Goal: Contribute content: Contribute content

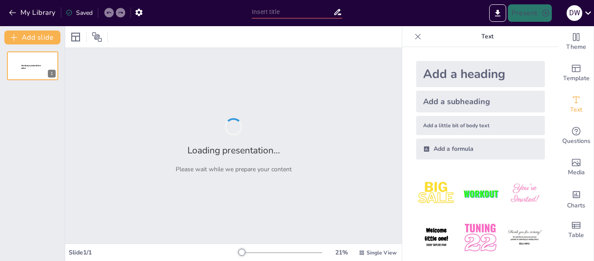
type input "Confronting Racism: Insights from [PERSON_NAME] and Contemporary Youth"
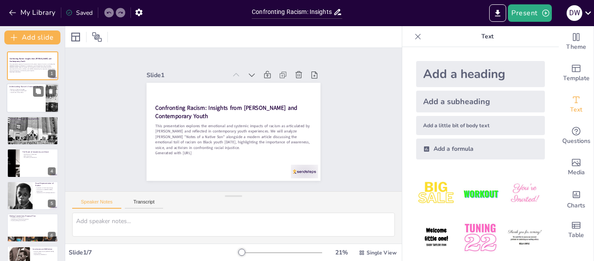
click at [30, 102] on div at bounding box center [33, 99] width 52 height 30
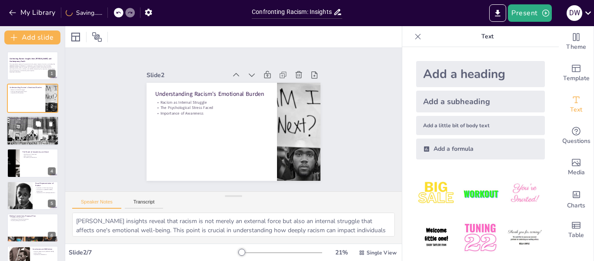
click at [15, 137] on div at bounding box center [33, 130] width 52 height 33
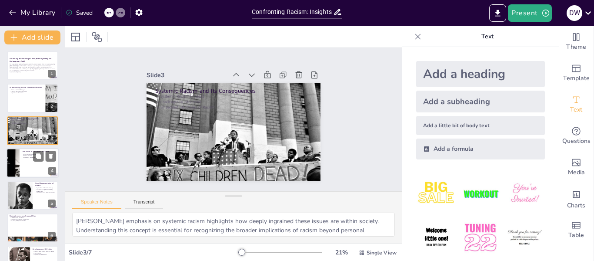
scroll to position [21, 0]
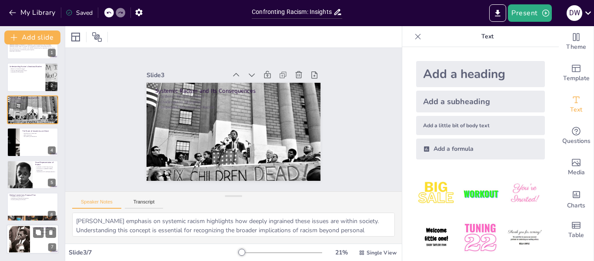
click at [20, 243] on div at bounding box center [19, 239] width 47 height 27
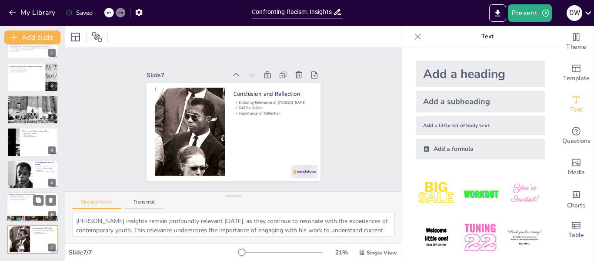
click at [26, 201] on div at bounding box center [33, 207] width 52 height 30
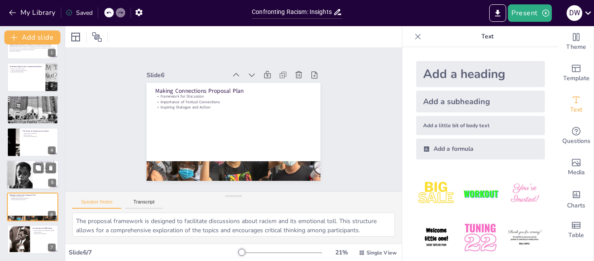
click at [31, 173] on div at bounding box center [19, 175] width 44 height 30
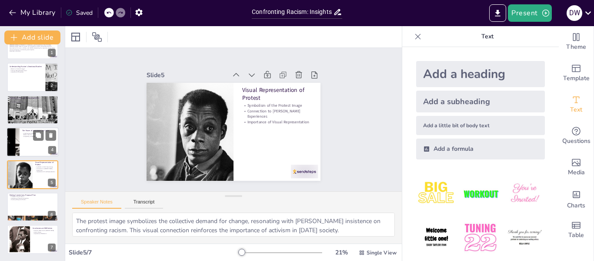
click at [17, 134] on div at bounding box center [13, 142] width 74 height 30
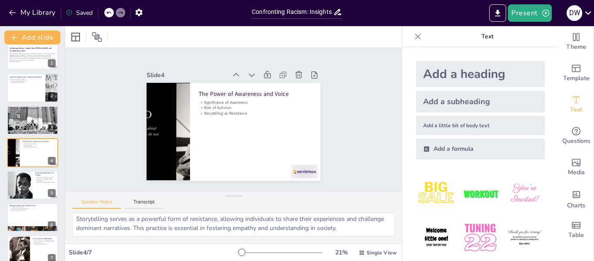
scroll to position [0, 0]
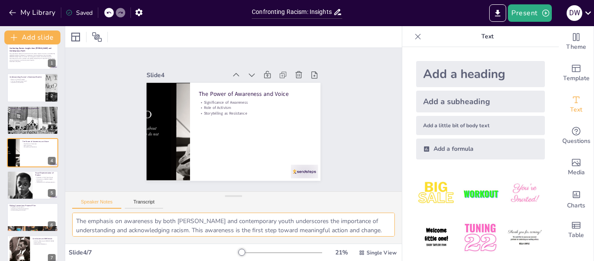
click at [155, 225] on textarea "The emphasis on awareness by both [PERSON_NAME] and contemporary youth undersco…" at bounding box center [233, 224] width 323 height 24
click at [248, 47] on div at bounding box center [234, 32] width 27 height 30
click at [35, 120] on div at bounding box center [33, 120] width 52 height 33
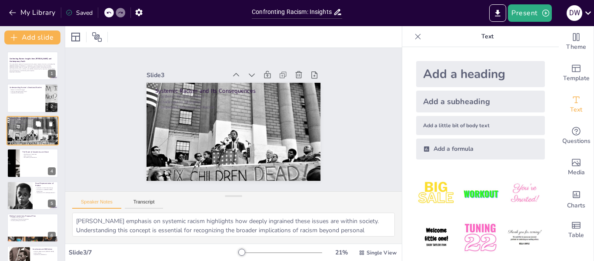
scroll to position [21, 0]
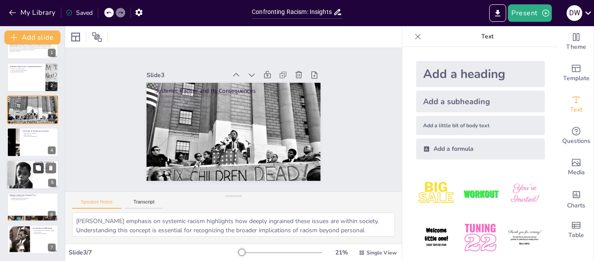
click at [40, 168] on icon at bounding box center [38, 167] width 5 height 5
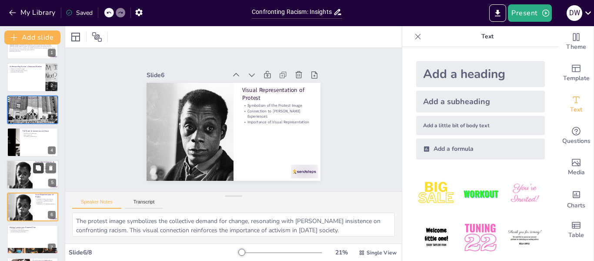
scroll to position [53, 0]
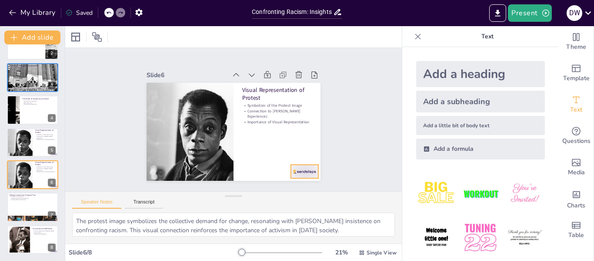
click at [298, 180] on div at bounding box center [285, 190] width 30 height 21
click at [40, 202] on icon at bounding box center [38, 199] width 5 height 5
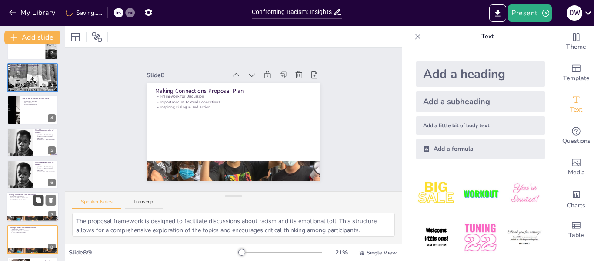
scroll to position [85, 0]
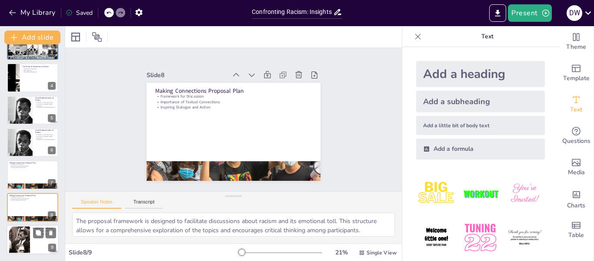
click at [20, 247] on div at bounding box center [19, 239] width 47 height 27
type textarea "[PERSON_NAME] insights remain profoundly relevant [DATE], as they continue to r…"
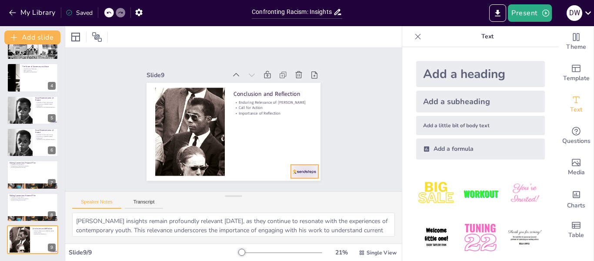
click at [237, 192] on div at bounding box center [224, 207] width 25 height 30
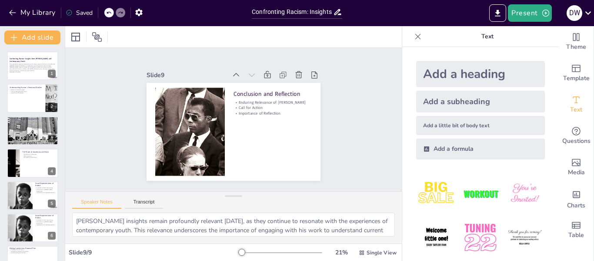
scroll to position [57, 0]
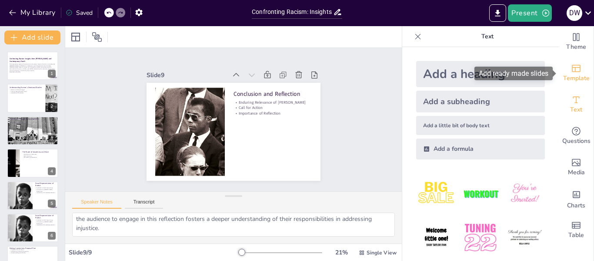
click at [583, 63] on div "Template" at bounding box center [576, 72] width 35 height 31
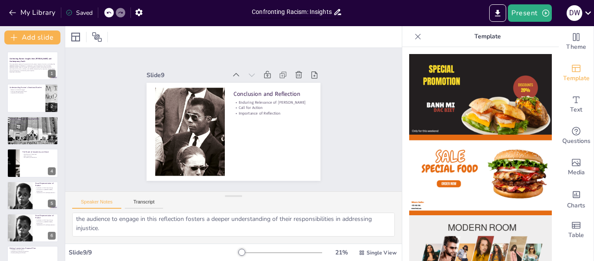
click at [329, 15] on input "Confronting Racism: Insights from [PERSON_NAME] and Contemporary Youth" at bounding box center [292, 12] width 81 height 13
click at [22, 71] on p "Generated with [URL]" at bounding box center [32, 72] width 47 height 2
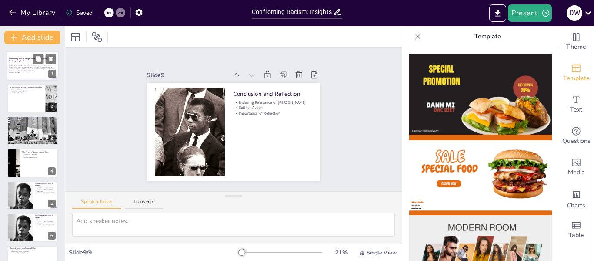
scroll to position [0, 0]
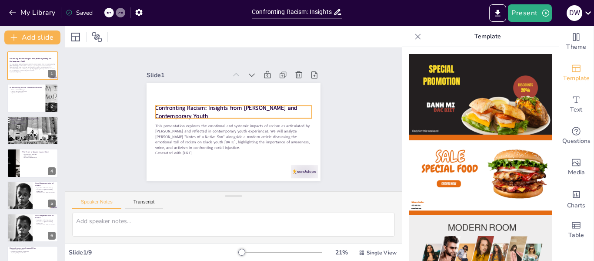
click at [171, 104] on strong "Confronting Racism: Insights from [PERSON_NAME] and Contemporary Youth" at bounding box center [237, 133] width 137 height 65
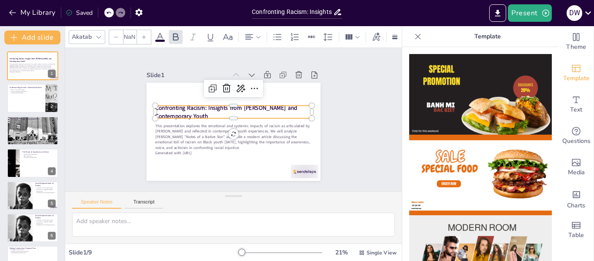
click at [171, 125] on div at bounding box center [232, 136] width 157 height 23
click at [171, 104] on div at bounding box center [227, 136] width 146 height 70
click at [169, 111] on strong "Confronting Racism: Insights from [PERSON_NAME] and Contemporary Youth" at bounding box center [228, 107] width 140 height 51
click at [201, 111] on strong "Confronting Racism: Insights from [PERSON_NAME] and Contemporary Youth" at bounding box center [230, 129] width 59 height 138
click at [171, 111] on strong "Confronting Racism: Insights from [PERSON_NAME] and Contemporary Youth" at bounding box center [236, 132] width 131 height 78
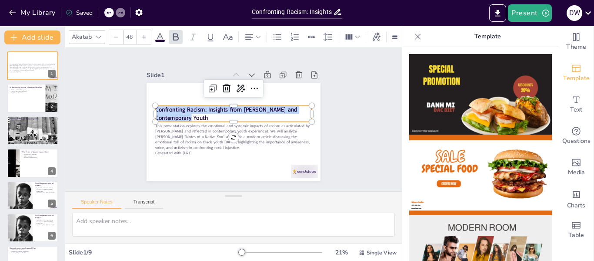
copy strong "Confronting Racism: Insights from [PERSON_NAME] and Contemporary Youth"
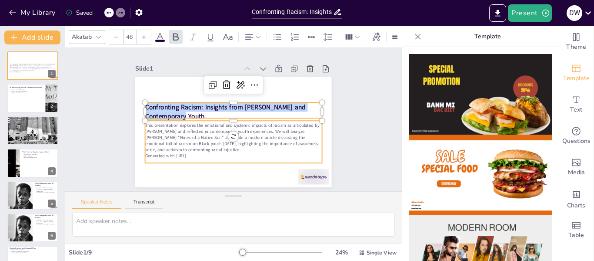
click at [160, 154] on p "Generated with [URL]" at bounding box center [206, 94] width 123 height 135
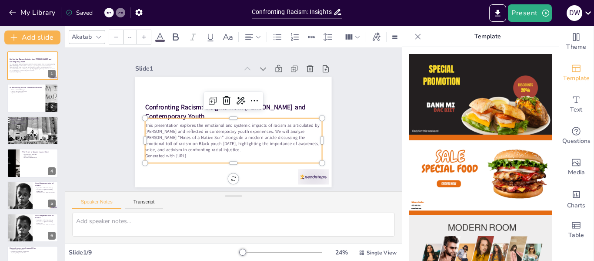
type input "32"
click at [160, 154] on p "Generated with [URL]" at bounding box center [216, 151] width 156 height 94
click at [177, 157] on p "Generated with [URL]" at bounding box center [198, 112] width 43 height 174
click at [238, 157] on p "Generated with [URL]" at bounding box center [268, 131] width 60 height 170
click at [161, 157] on p "Generated with [URL]" at bounding box center [204, 98] width 109 height 147
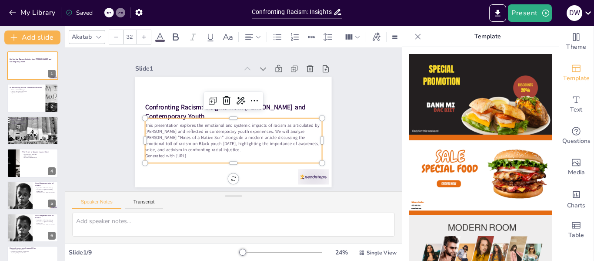
click at [169, 157] on p "Generated with [URL]" at bounding box center [199, 109] width 60 height 170
click at [238, 157] on p "Generated with [URL]" at bounding box center [268, 109] width 60 height 170
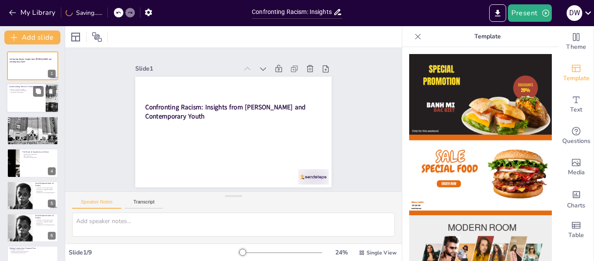
click at [22, 91] on p "The Psychological Stress Faced" at bounding box center [26, 91] width 34 height 2
type textarea "[PERSON_NAME] insights reveal that racism is not merely an external force but a…"
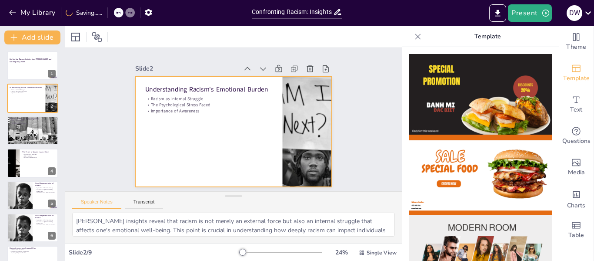
click at [196, 128] on div at bounding box center [239, 130] width 225 height 194
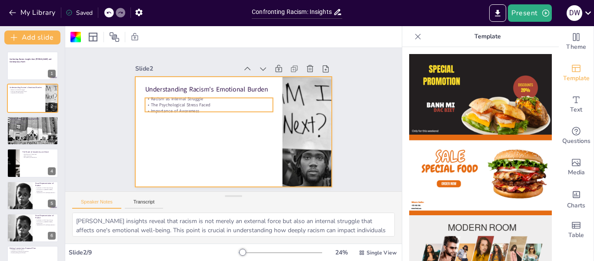
click at [175, 108] on p "Importance of Awareness" at bounding box center [212, 103] width 123 height 45
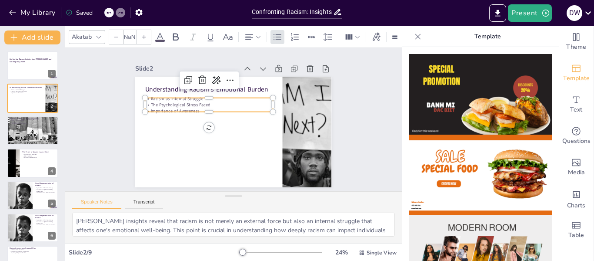
type input "32"
click at [18, 161] on div at bounding box center [13, 163] width 74 height 30
type textarea "The emphasis on awareness by both [PERSON_NAME] and contemporary youth undersco…"
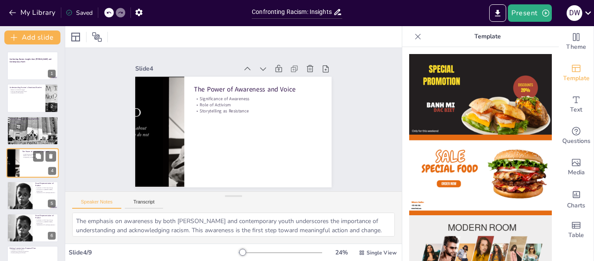
scroll to position [10, 0]
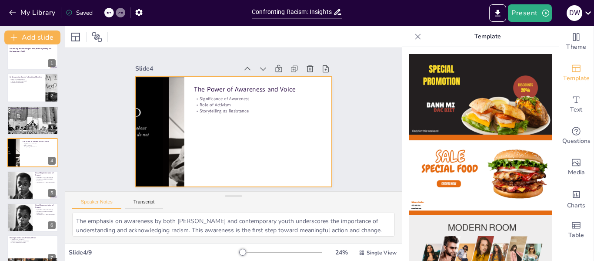
click at [256, 116] on div at bounding box center [236, 107] width 215 height 149
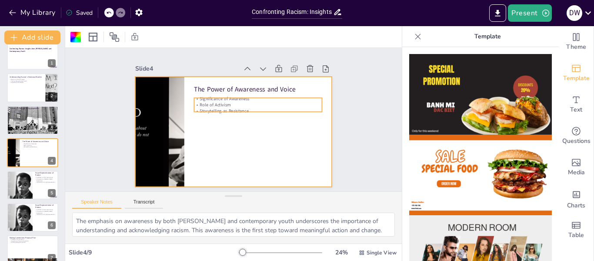
click at [231, 100] on p "Significance of Awareness" at bounding box center [265, 117] width 107 height 80
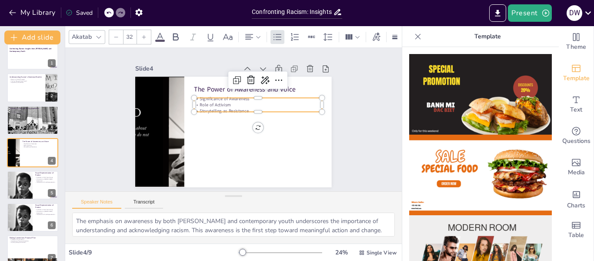
click at [242, 100] on p "Significance of Awareness" at bounding box center [252, 146] width 20 height 128
click at [233, 100] on p "Significance of Awareness" at bounding box center [249, 148] width 33 height 126
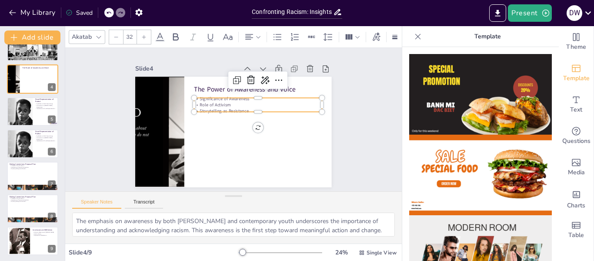
scroll to position [39, 0]
